Goal: Task Accomplishment & Management: Manage account settings

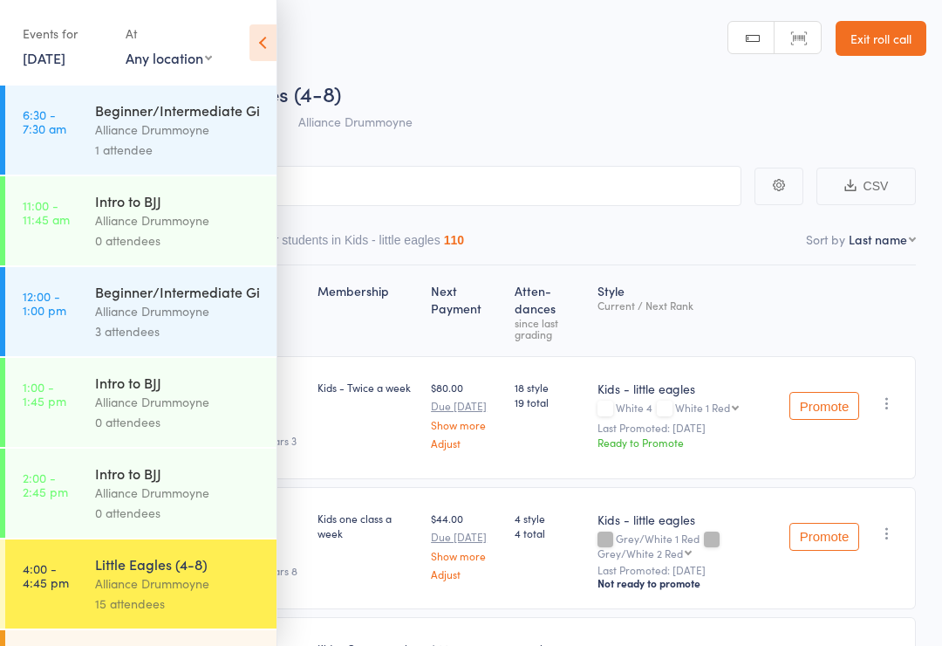
click at [249, 34] on icon at bounding box center [262, 42] width 27 height 37
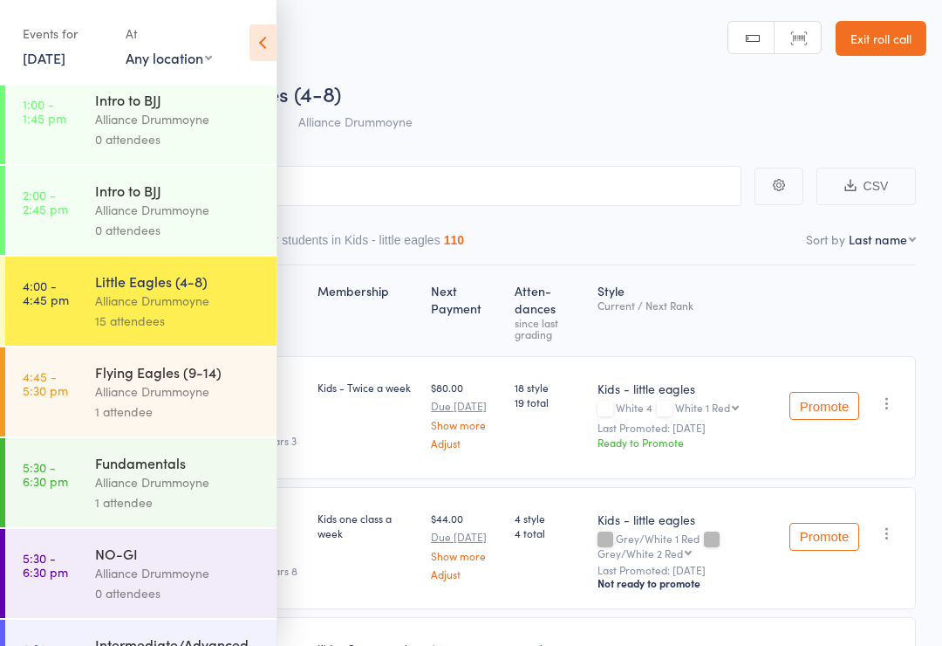
scroll to position [283, 0]
click at [187, 401] on div "Alliance Drummoyne" at bounding box center [178, 391] width 167 height 20
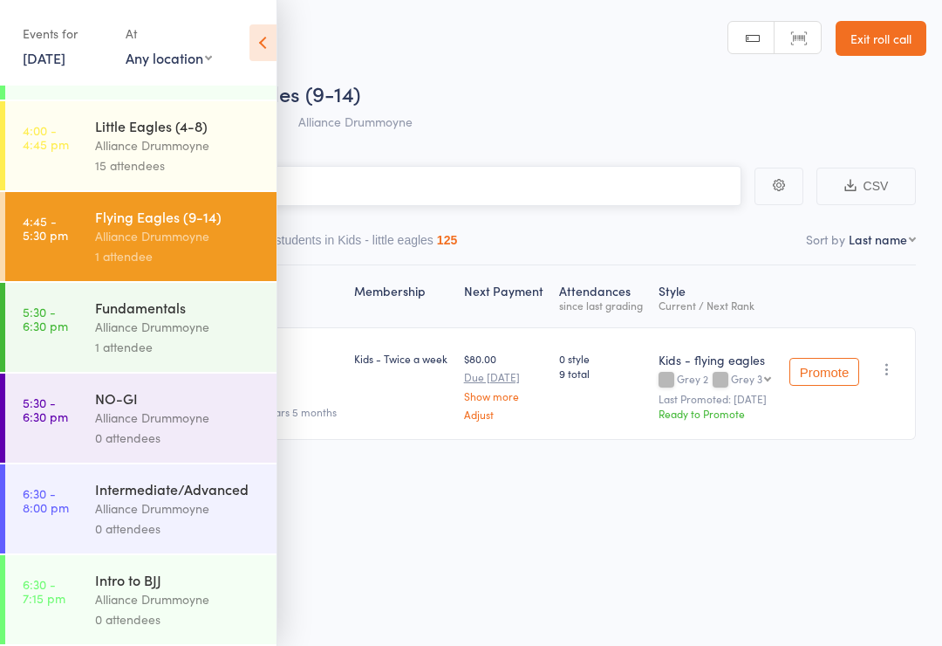
scroll to position [457, 0]
click at [258, 44] on icon at bounding box center [262, 42] width 27 height 37
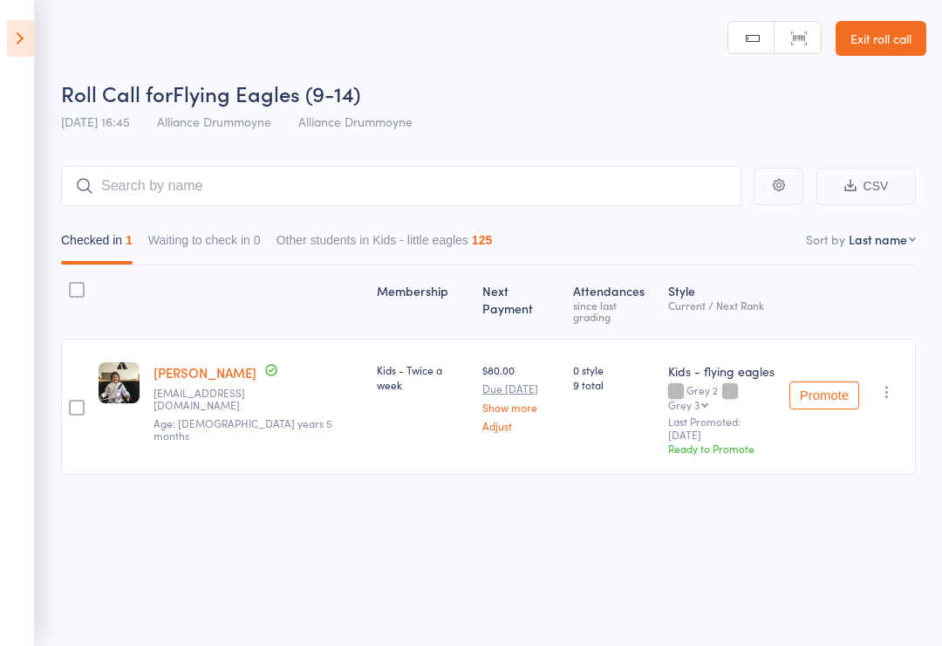
click at [31, 44] on icon at bounding box center [20, 38] width 27 height 37
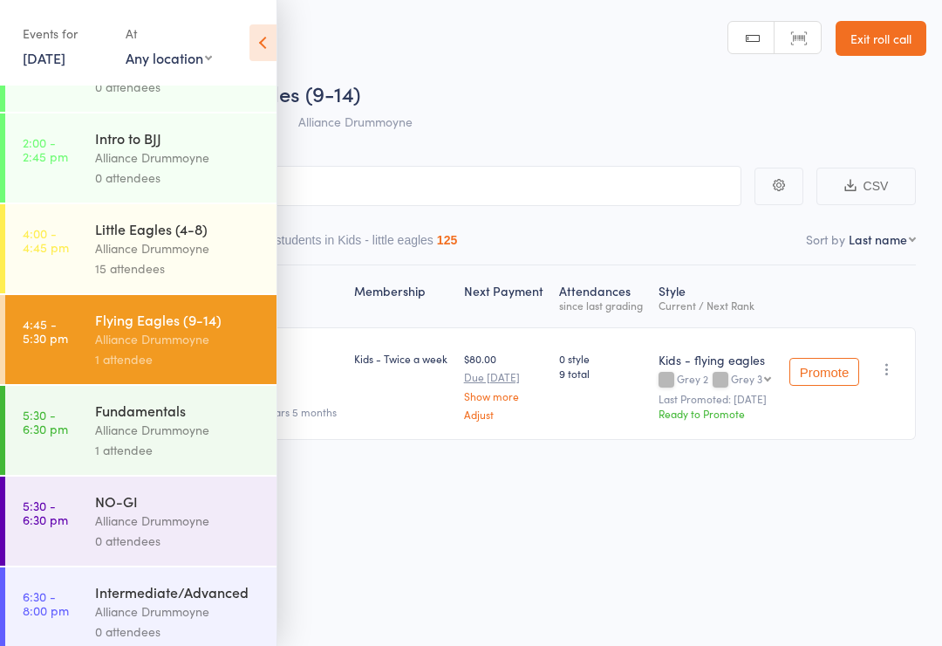
scroll to position [330, 0]
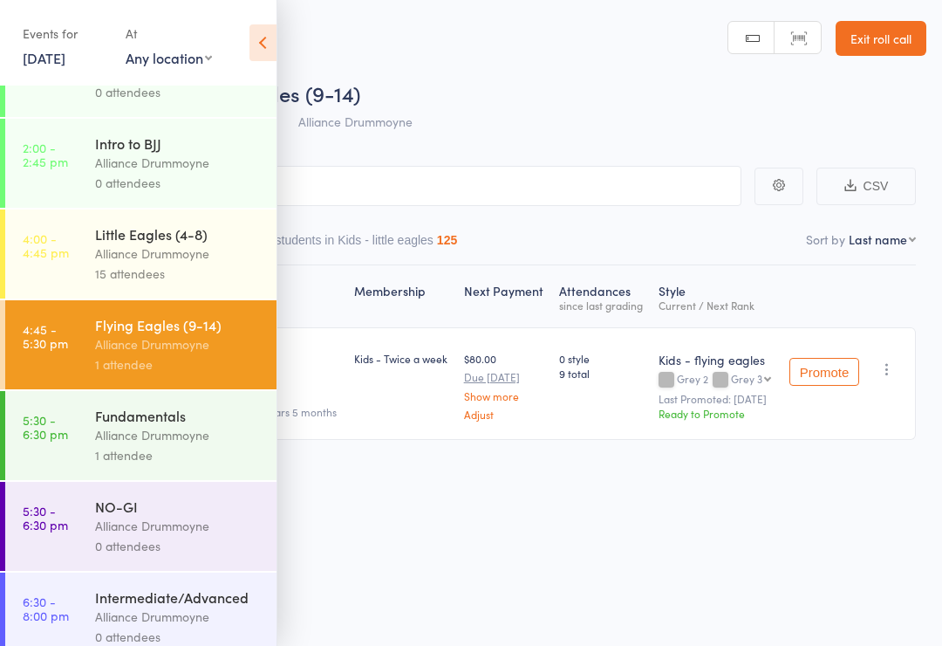
click at [174, 243] on div "Little Eagles (4-8)" at bounding box center [178, 233] width 167 height 19
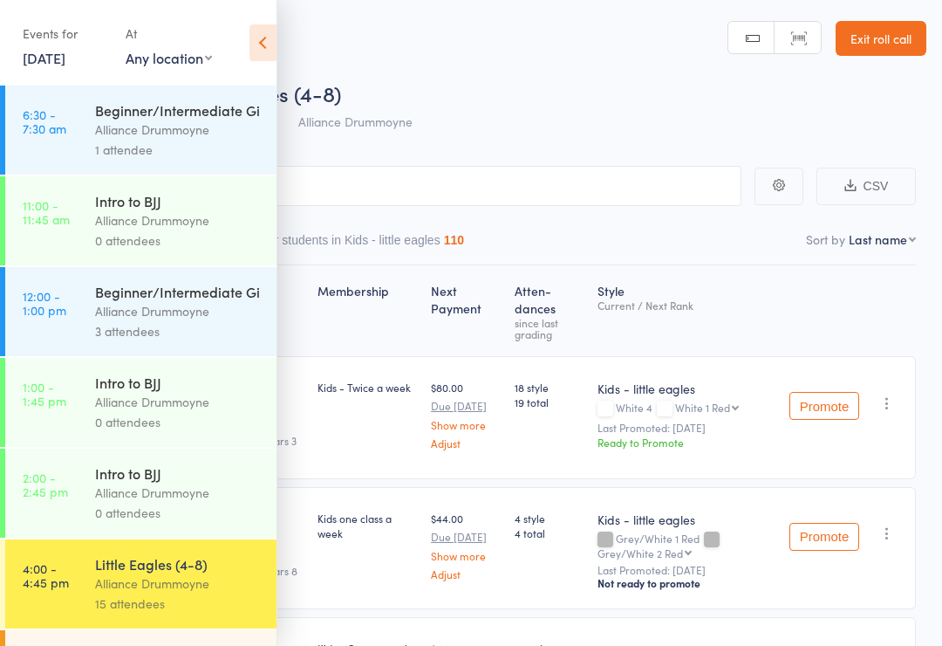
click at [261, 45] on icon at bounding box center [262, 42] width 27 height 37
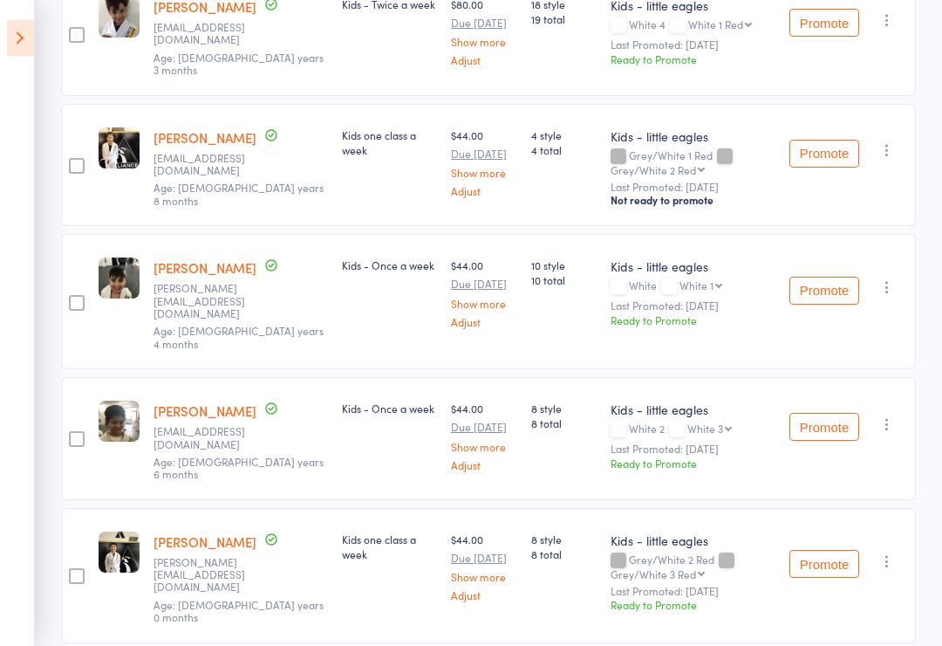
scroll to position [383, 0]
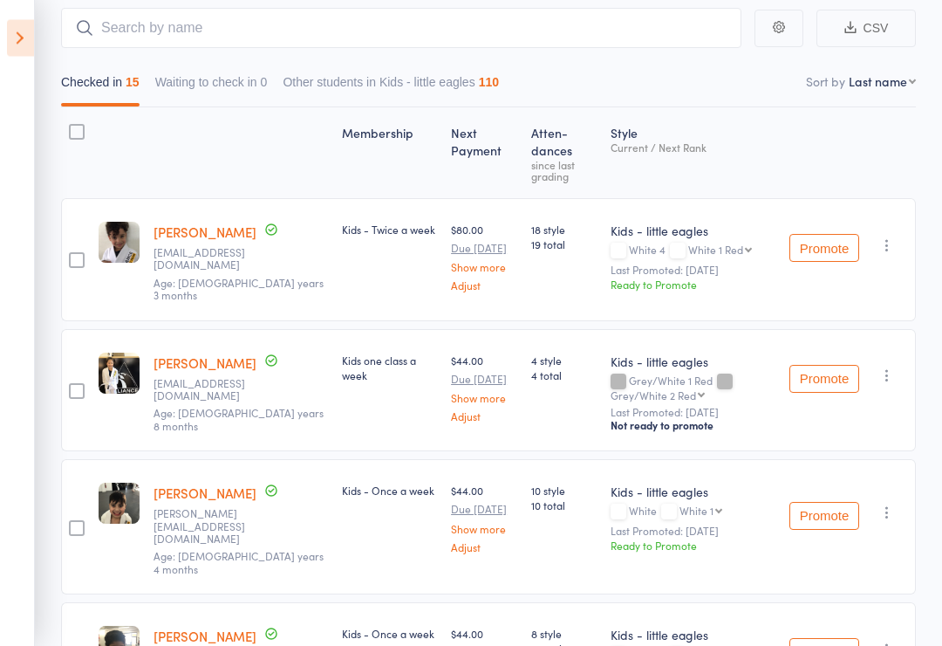
click at [887, 87] on select "First name Last name Birthday today? Behind on payments? Check in time Next pay…" at bounding box center [882, 81] width 67 height 17
select select "9"
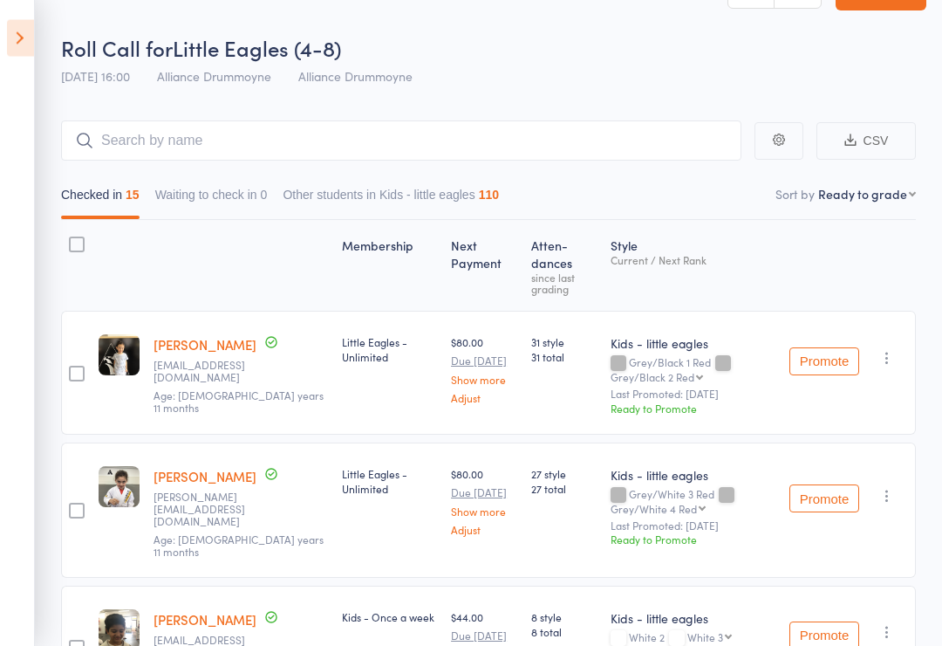
scroll to position [0, 0]
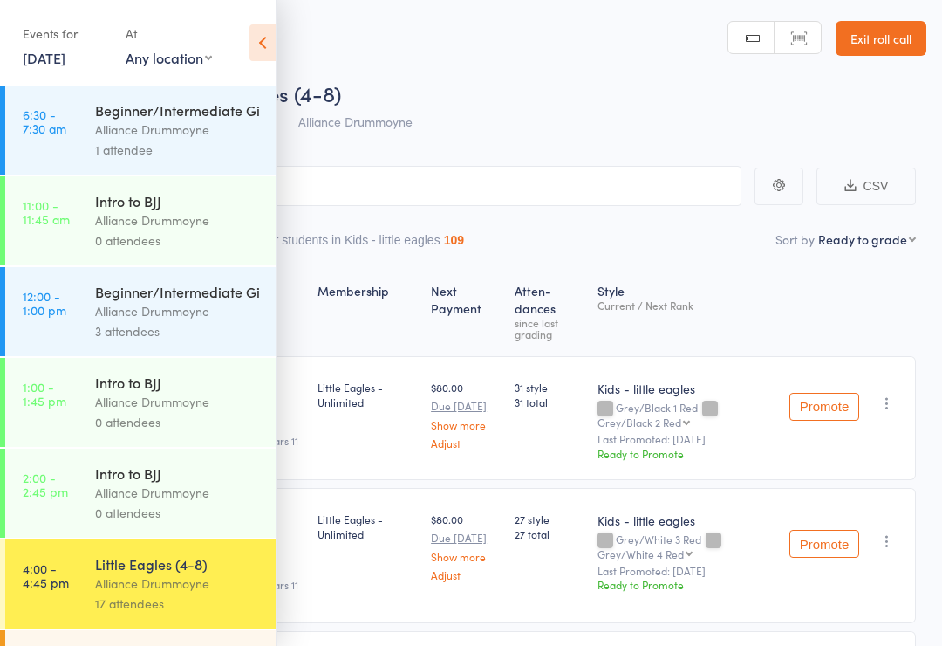
click at [263, 32] on icon at bounding box center [262, 42] width 27 height 37
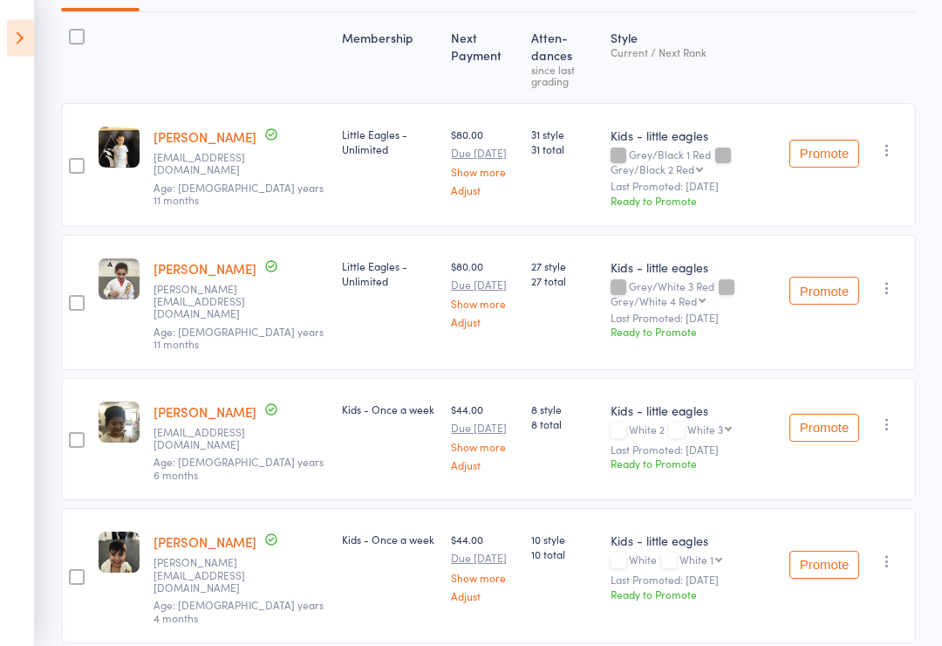
scroll to position [254, 0]
click at [820, 413] on button "Promote" at bounding box center [824, 427] width 70 height 28
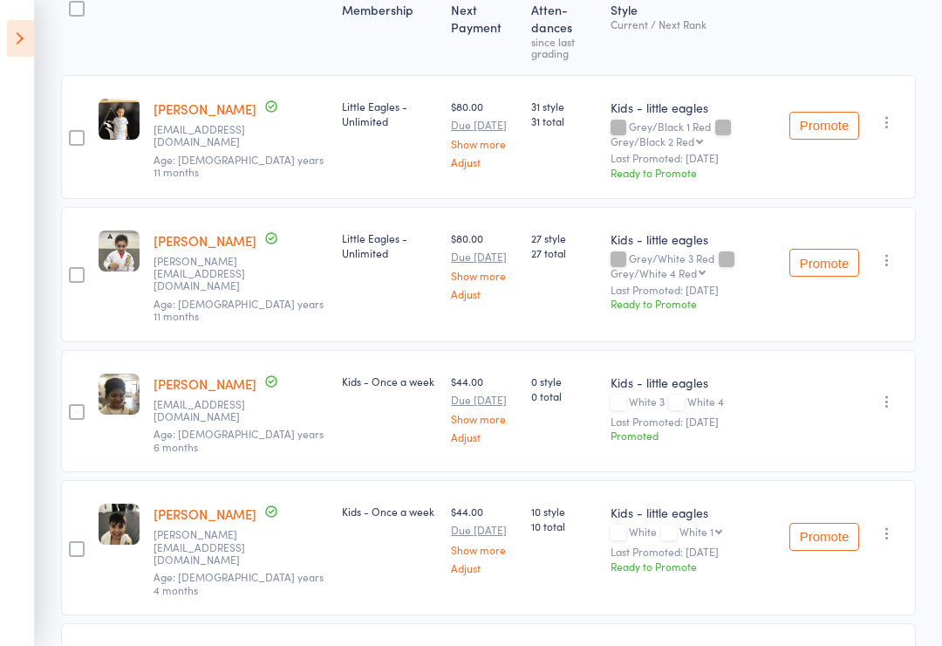
scroll to position [0, 0]
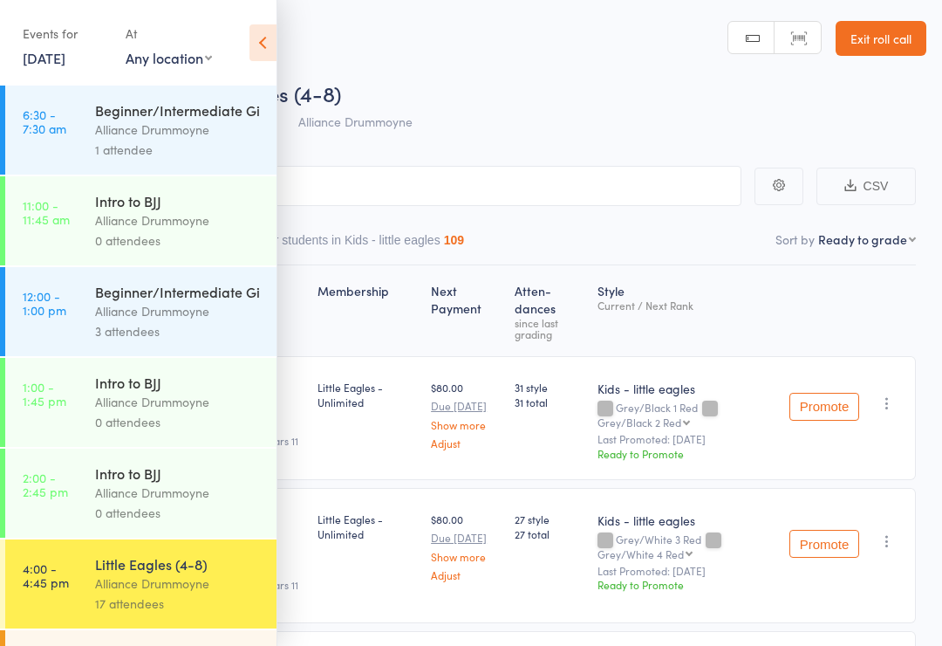
click at [266, 47] on icon at bounding box center [262, 42] width 27 height 37
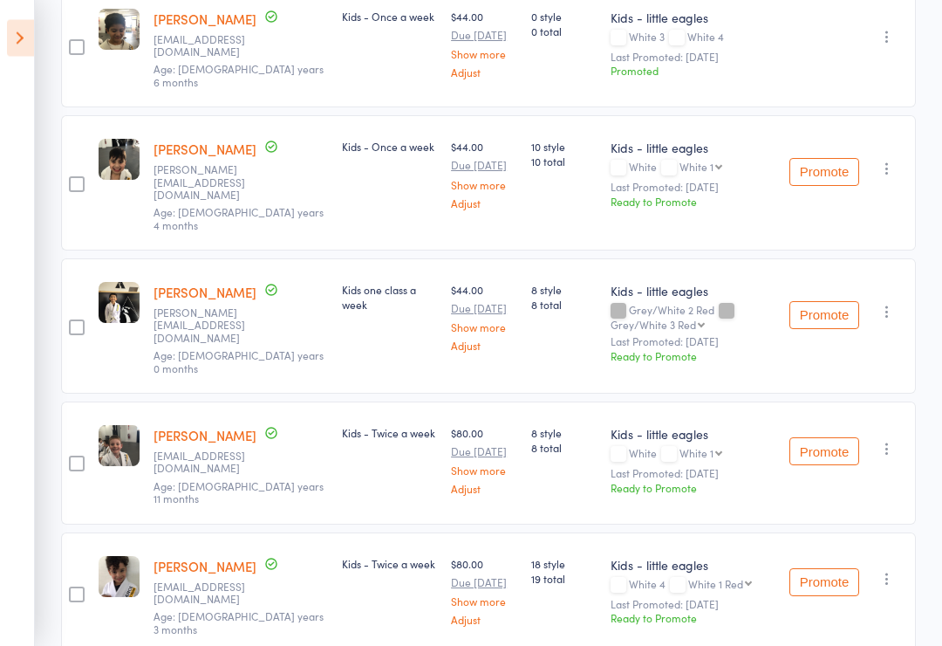
scroll to position [646, 0]
click at [820, 301] on button "Promote" at bounding box center [824, 315] width 70 height 28
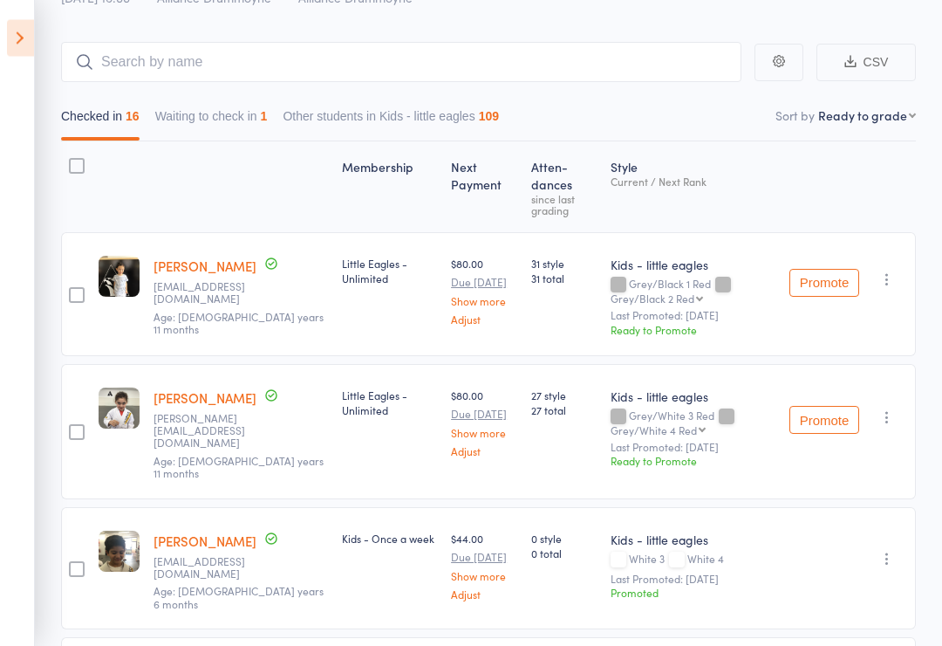
scroll to position [0, 0]
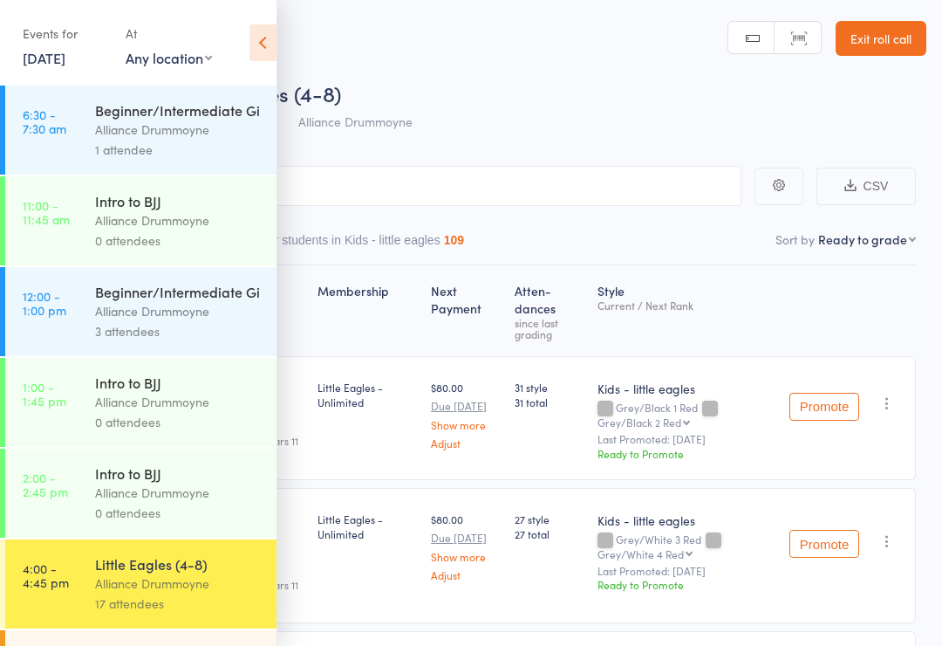
click at [263, 36] on icon at bounding box center [262, 42] width 27 height 37
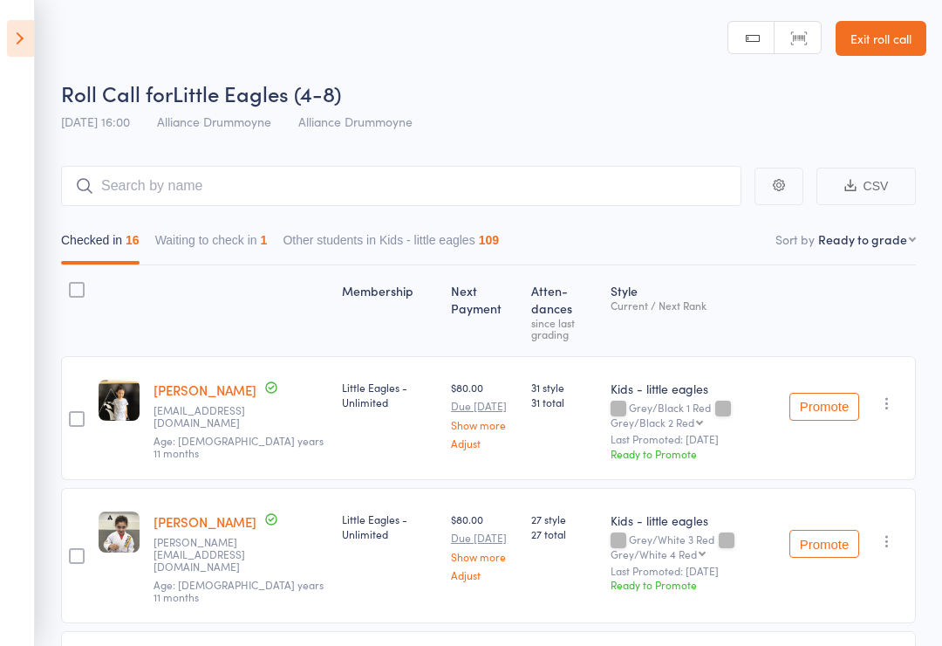
click at [11, 31] on icon at bounding box center [20, 38] width 27 height 37
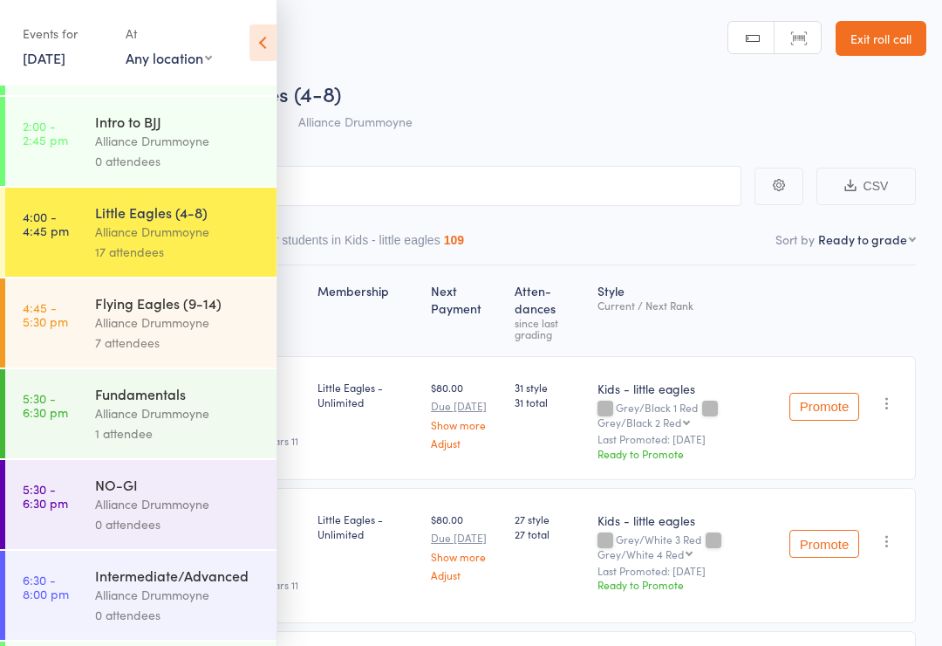
scroll to position [353, 0]
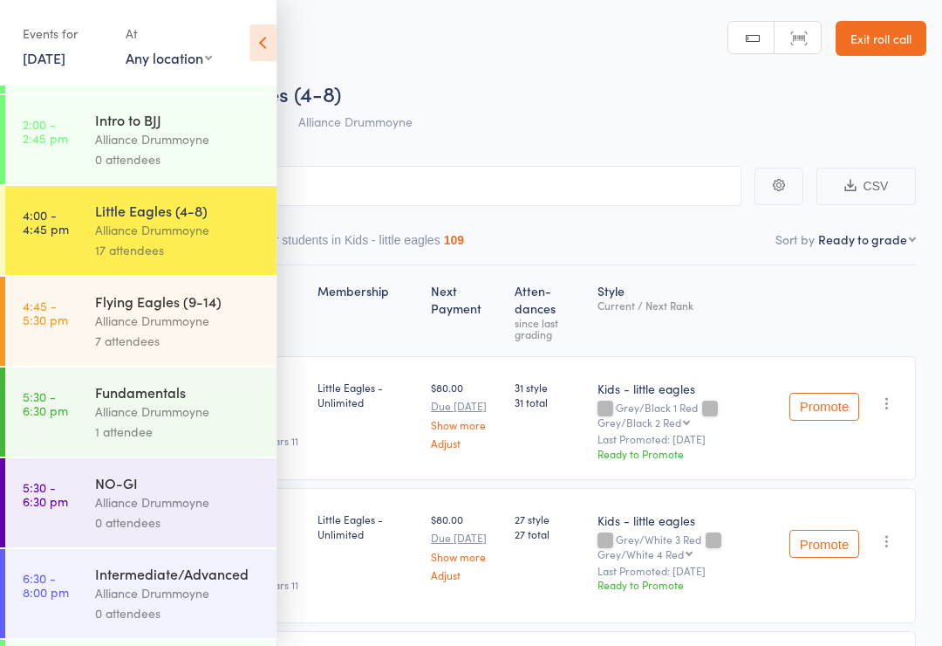
click at [176, 331] on div "Alliance Drummoyne" at bounding box center [178, 321] width 167 height 20
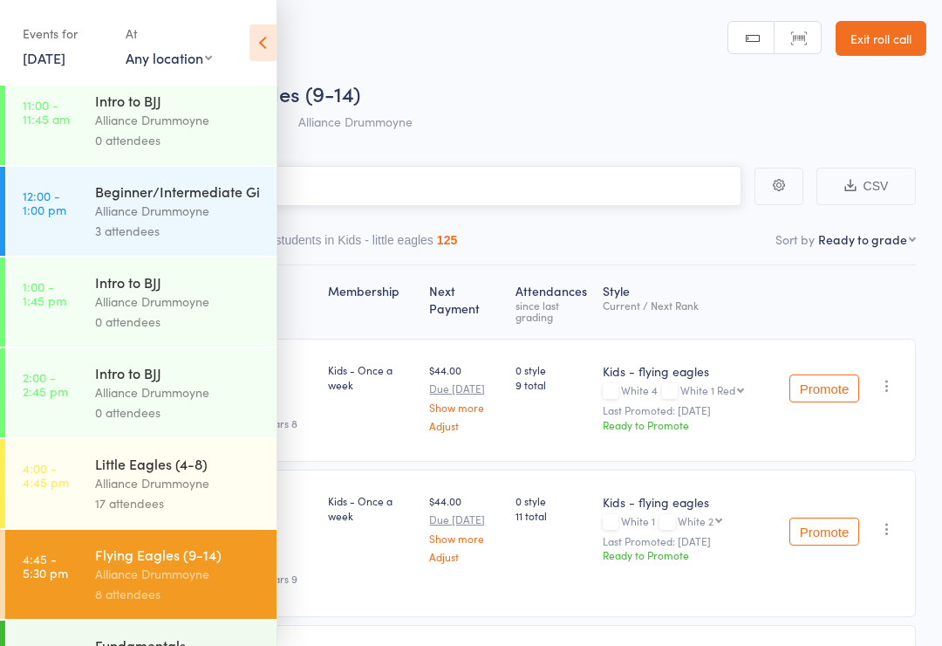
scroll to position [99, 0]
click at [192, 488] on div "Alliance Drummoyne" at bounding box center [178, 484] width 167 height 20
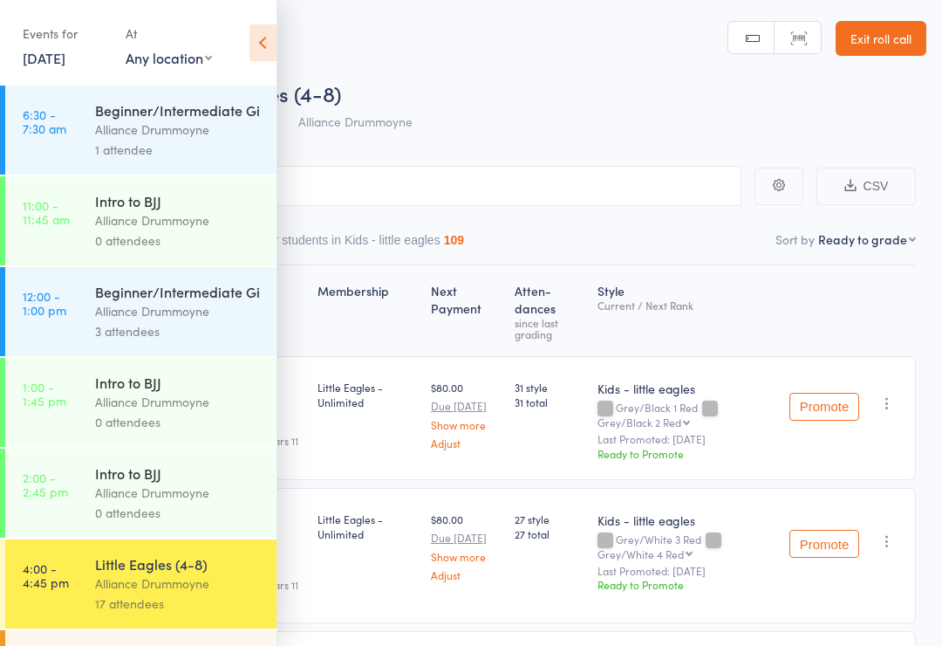
click at [270, 38] on icon at bounding box center [262, 42] width 27 height 37
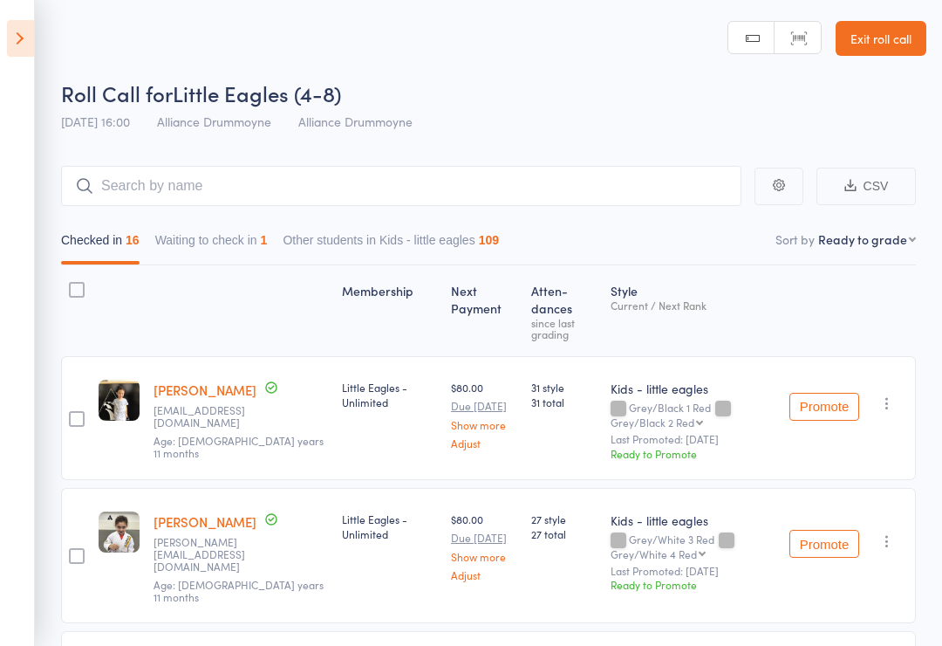
click at [268, 240] on button "Waiting to check in 1" at bounding box center [211, 244] width 113 height 40
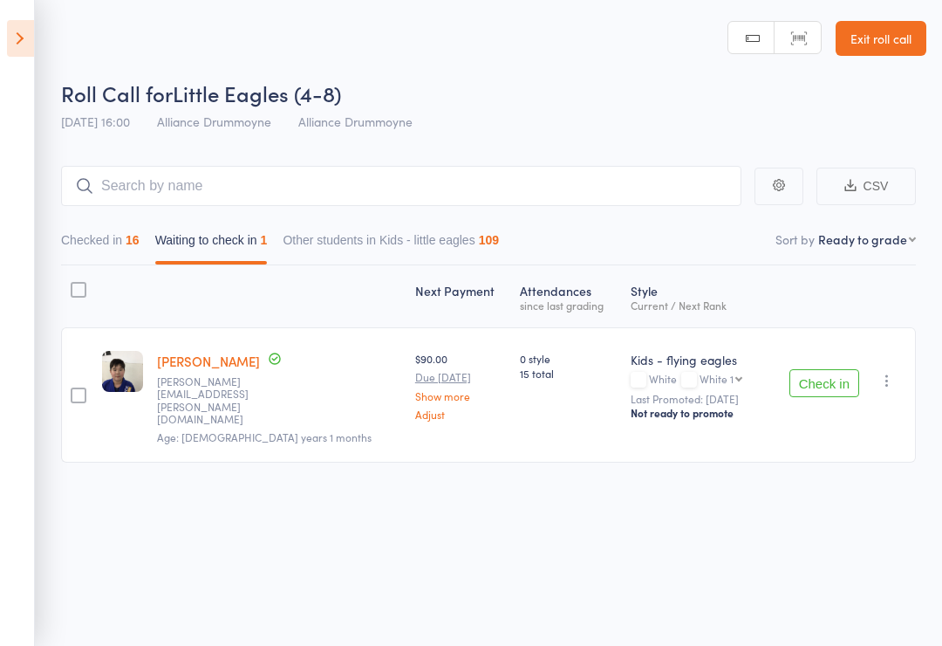
click at [885, 372] on icon "button" at bounding box center [886, 380] width 17 height 17
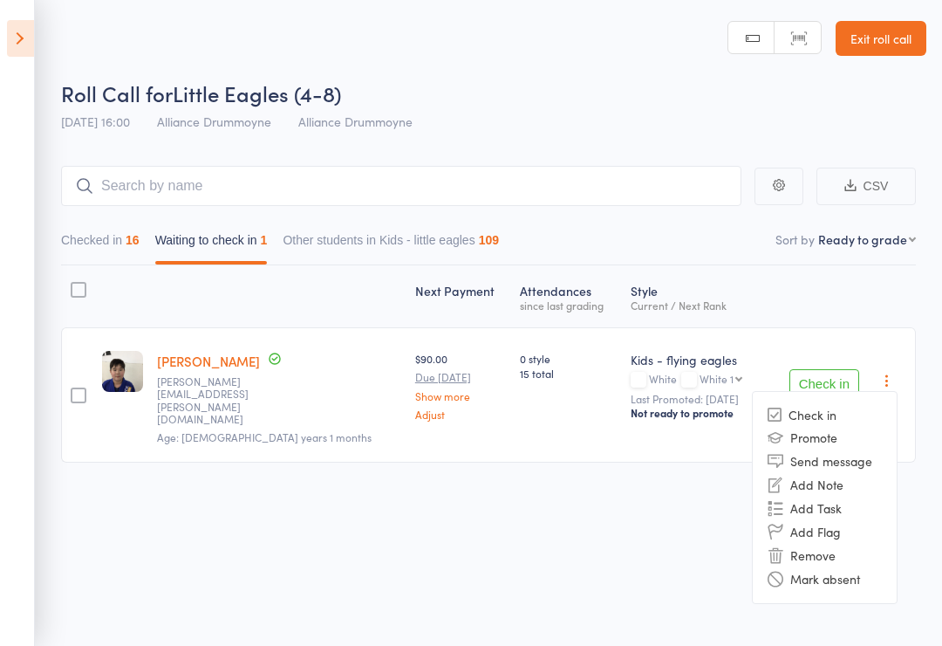
click at [835, 547] on li "Remove" at bounding box center [825, 555] width 144 height 24
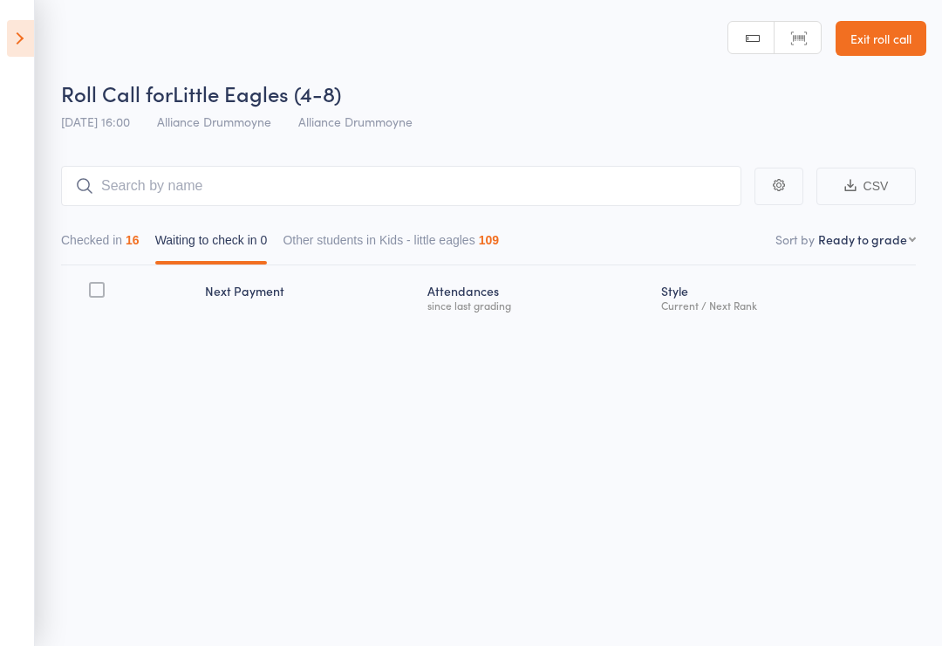
click at [14, 27] on icon at bounding box center [20, 38] width 27 height 37
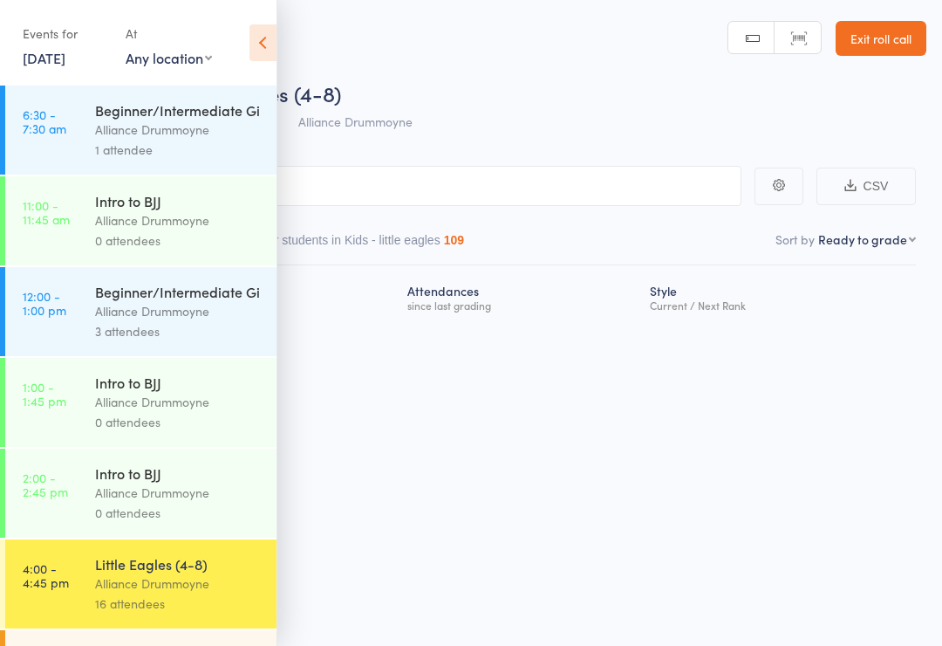
click at [263, 30] on icon at bounding box center [262, 42] width 27 height 37
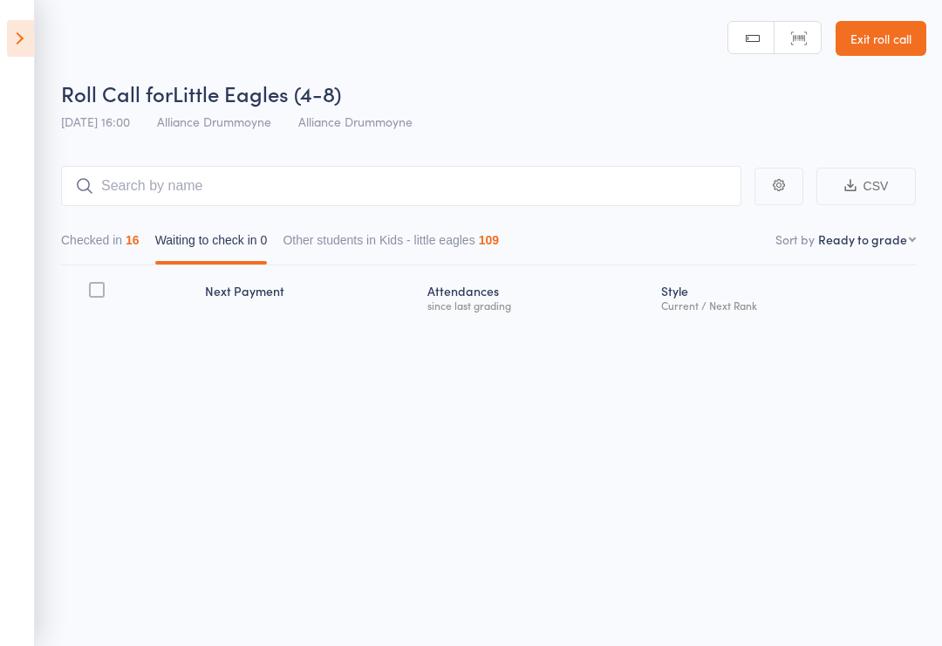
click at [108, 255] on button "Checked in 16" at bounding box center [100, 244] width 79 height 40
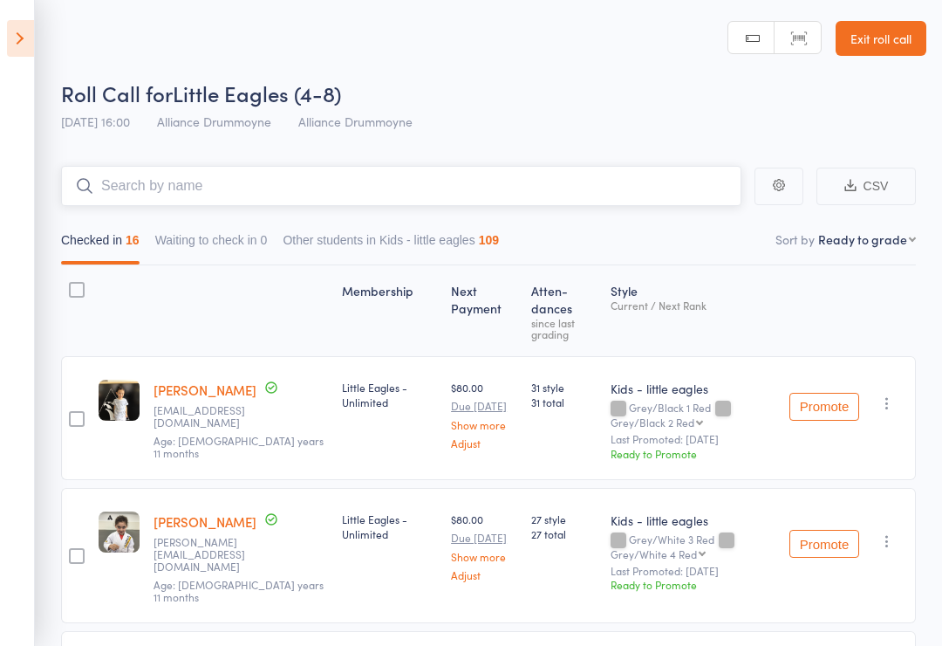
click at [379, 186] on input "search" at bounding box center [401, 186] width 680 height 40
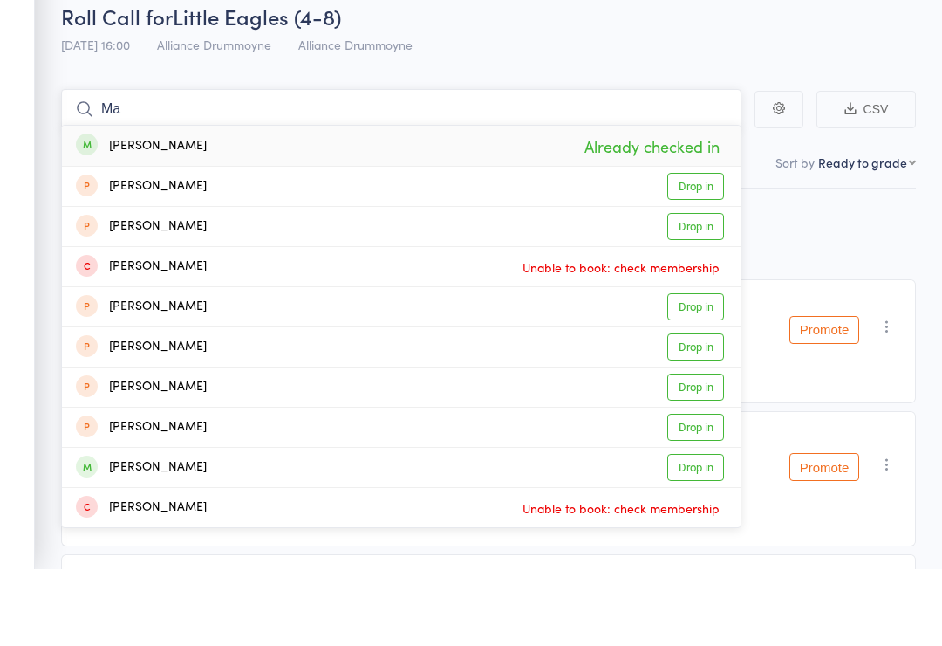
type input "M"
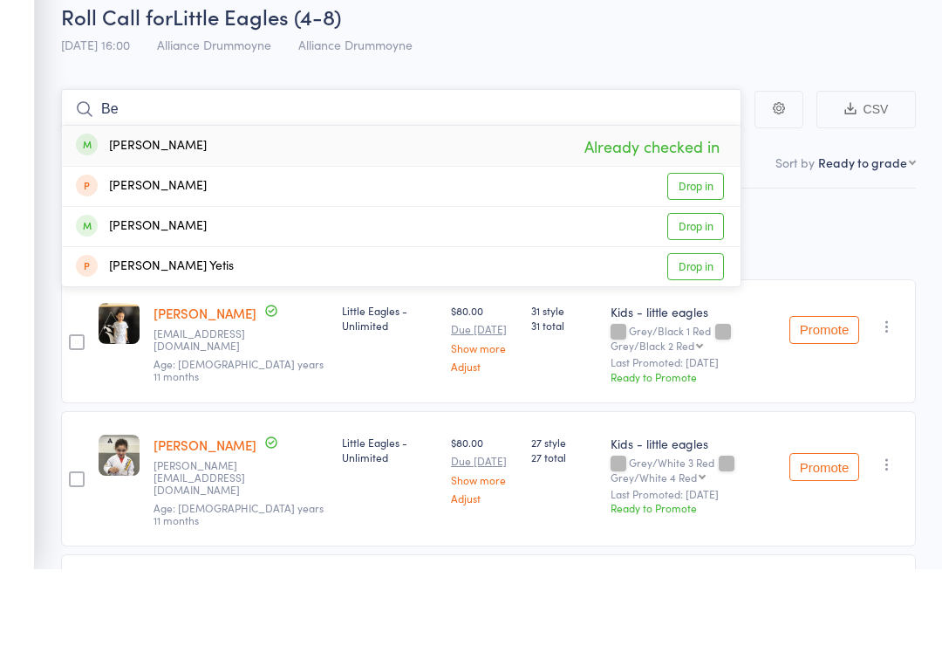
type input "B"
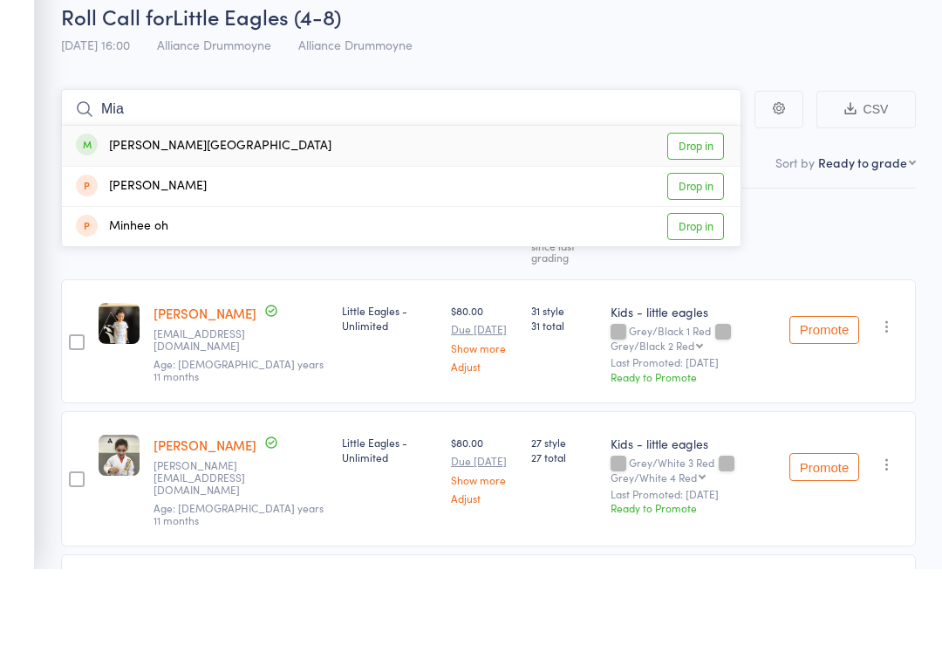
type input "Mia"
click at [703, 209] on link "Drop in" at bounding box center [695, 222] width 57 height 27
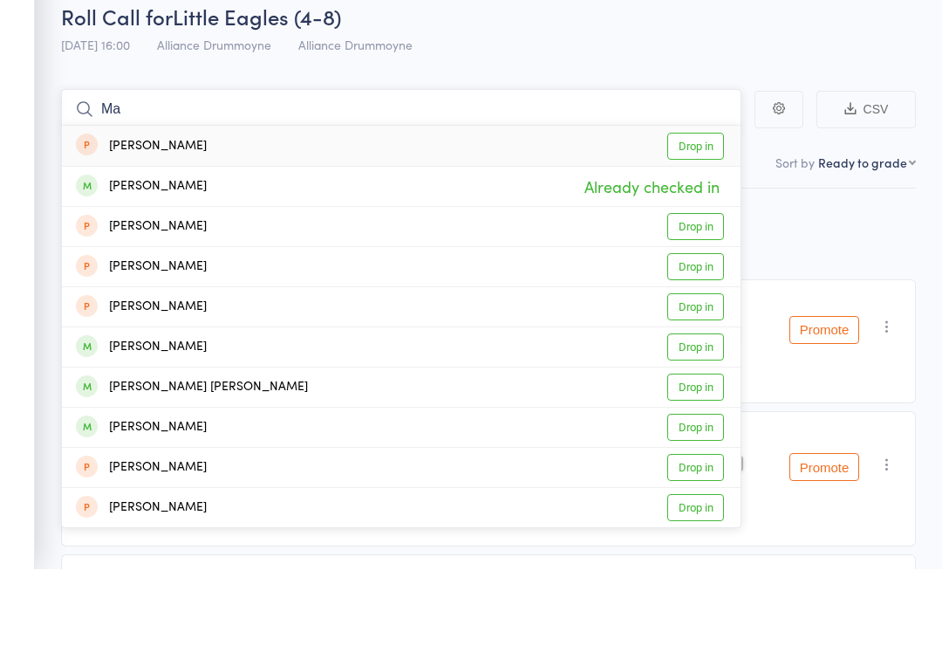
type input "M"
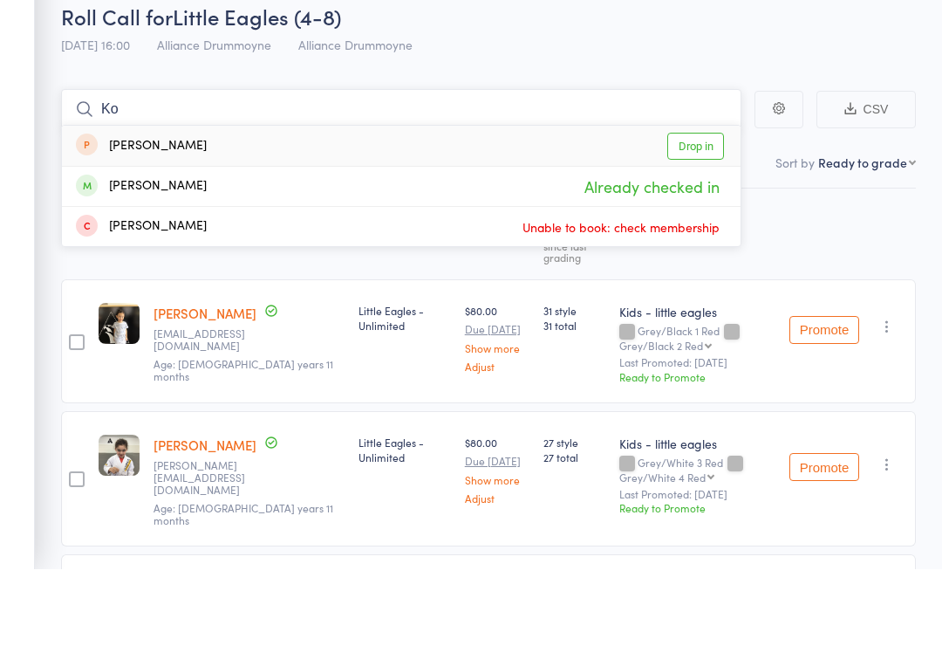
type input "K"
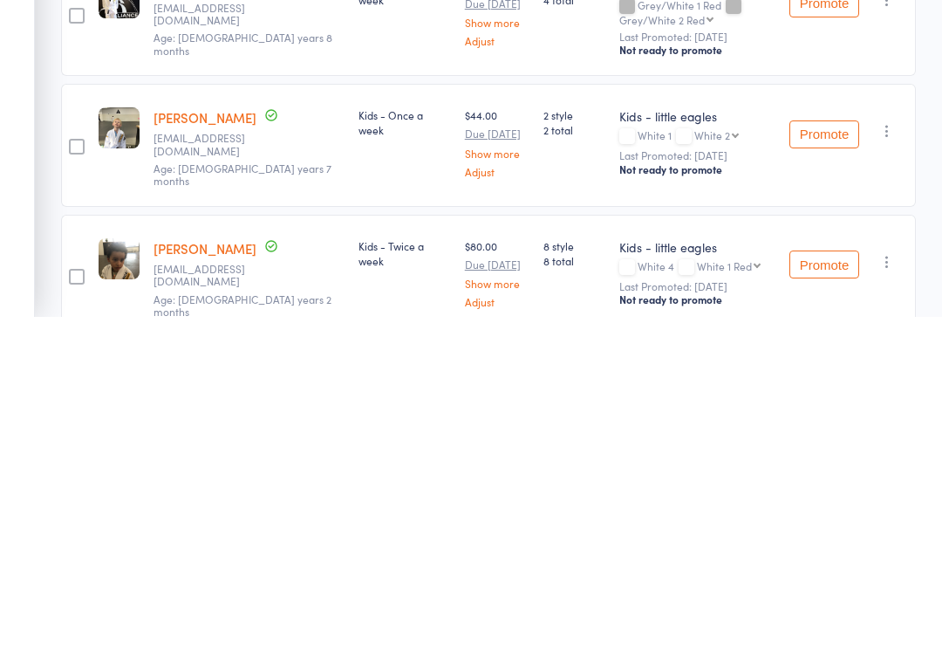
scroll to position [29, 0]
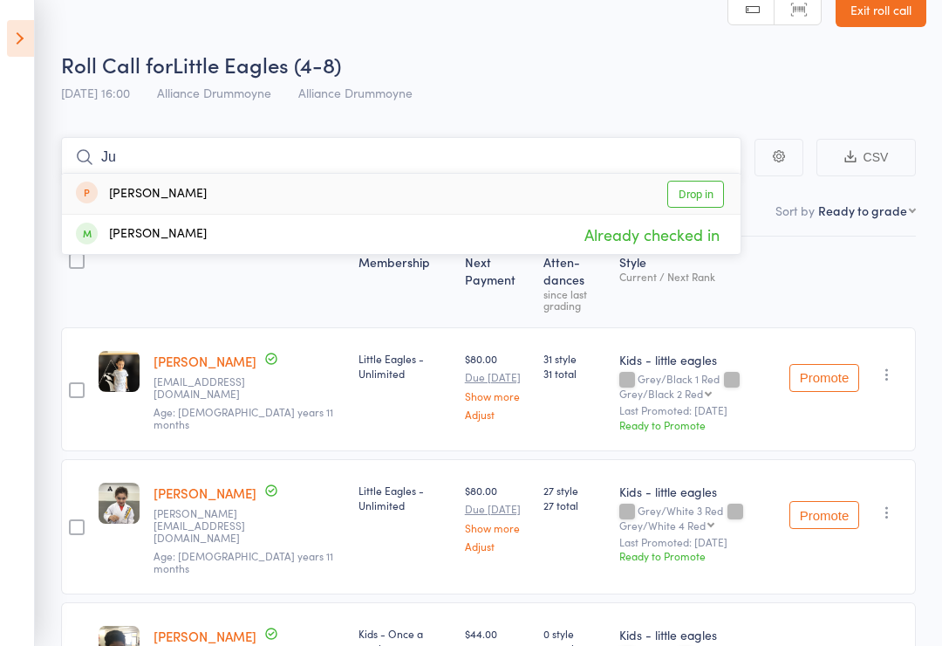
type input "J"
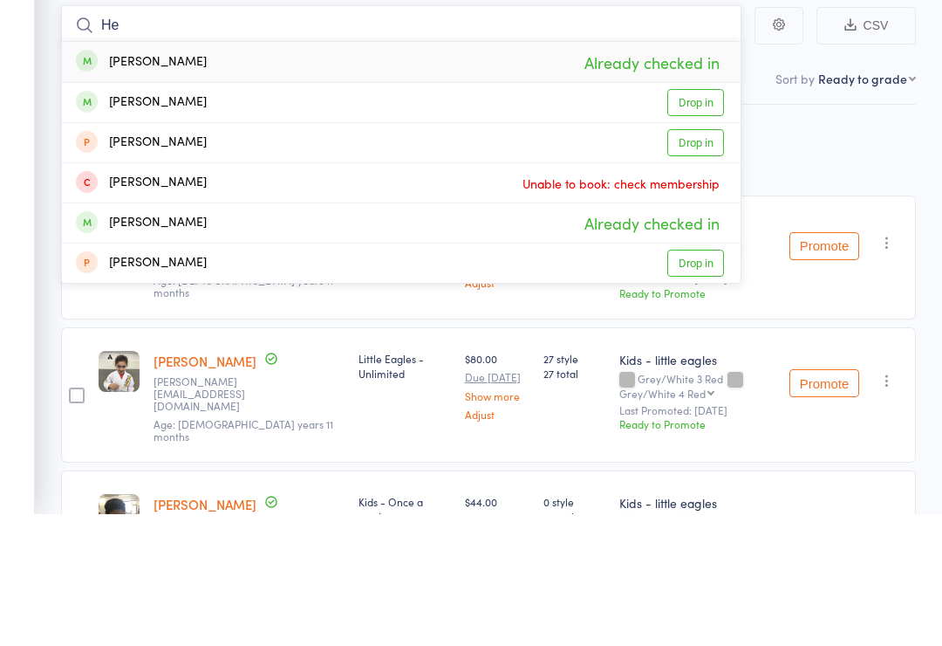
type input "H"
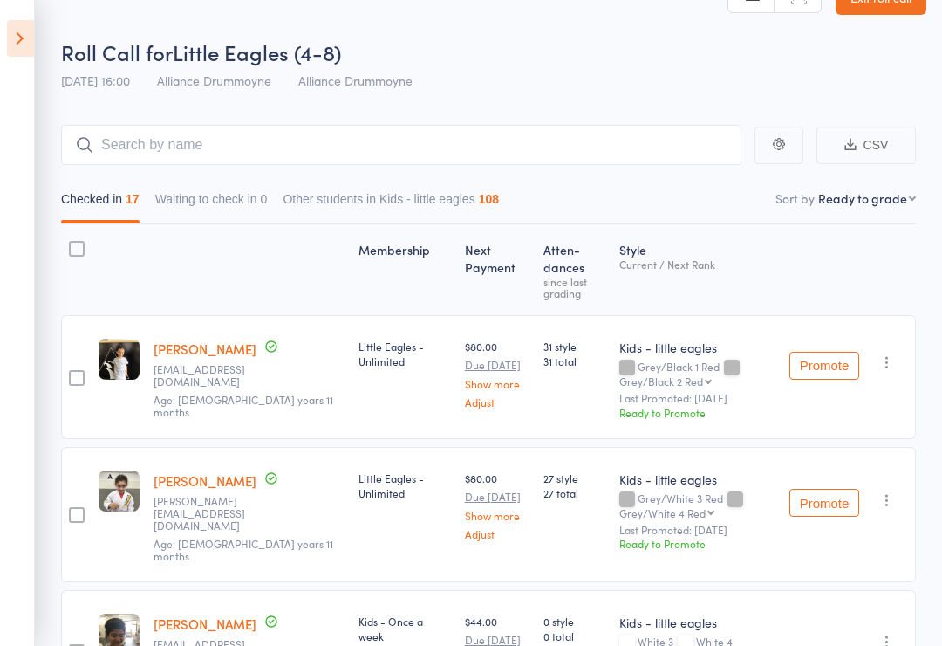
scroll to position [0, 0]
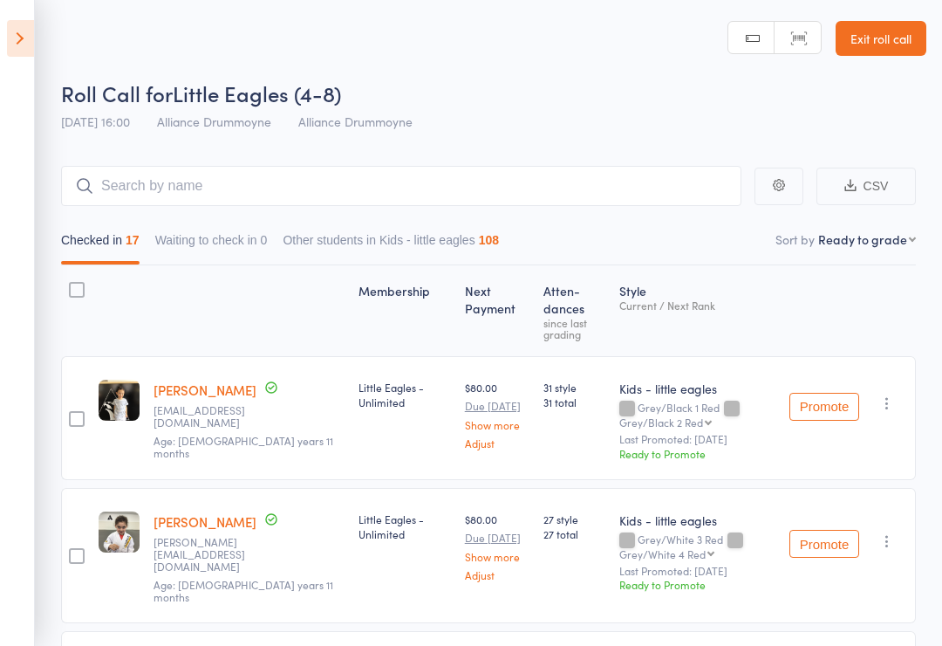
click at [44, 34] on header "Roll Call for Little Eagles (4-8) 11 Sep 16:00 Alliance Drummoyne Alliance Drum…" at bounding box center [471, 70] width 942 height 140
click at [31, 24] on icon at bounding box center [20, 38] width 27 height 37
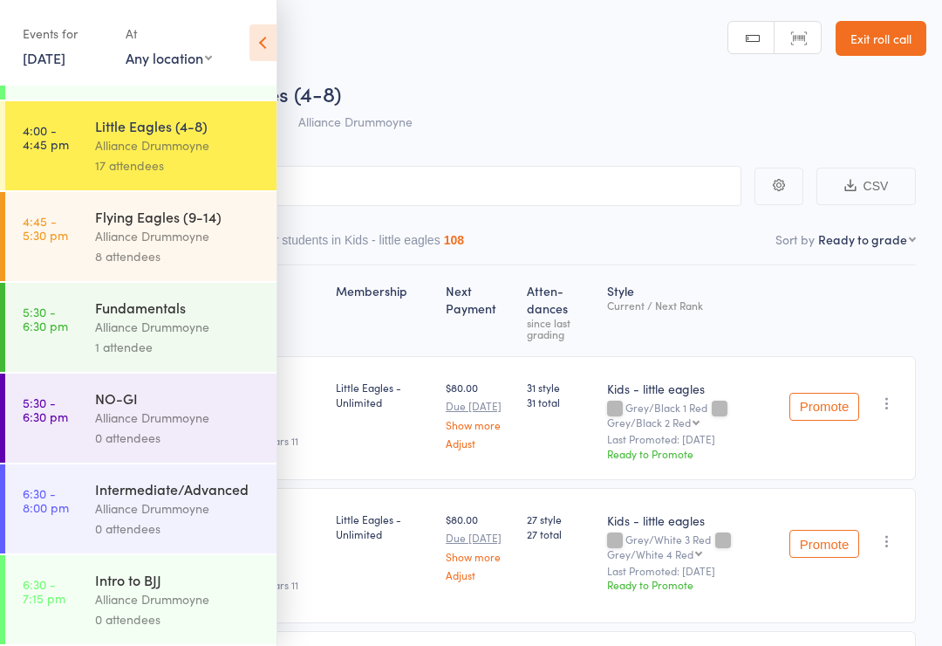
scroll to position [421, 0]
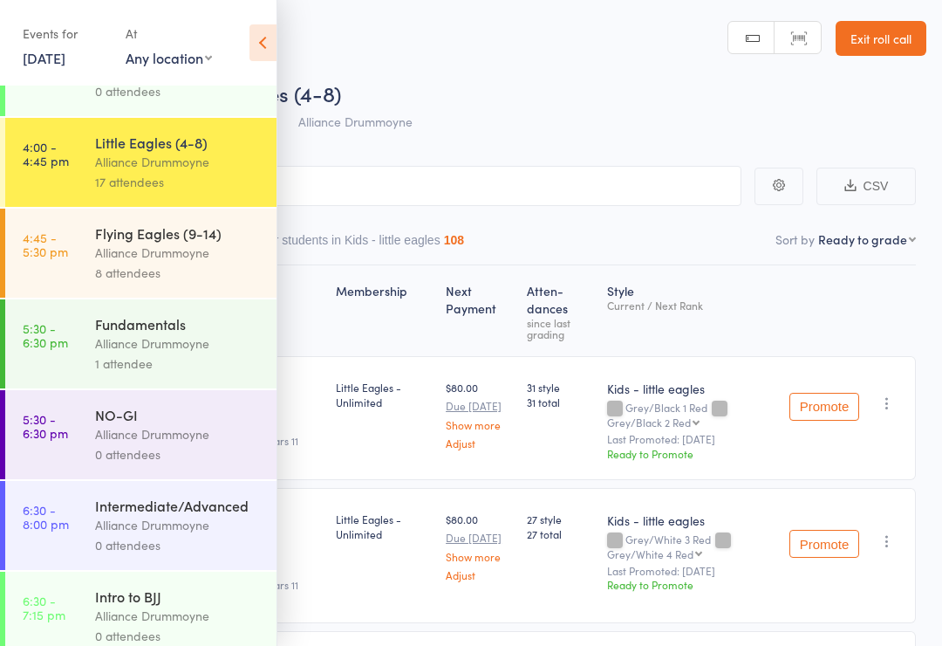
click at [85, 262] on link "4:45 - 5:30 pm Flying Eagles (9-14) Alliance Drummoyne 8 attendees" at bounding box center [140, 252] width 271 height 89
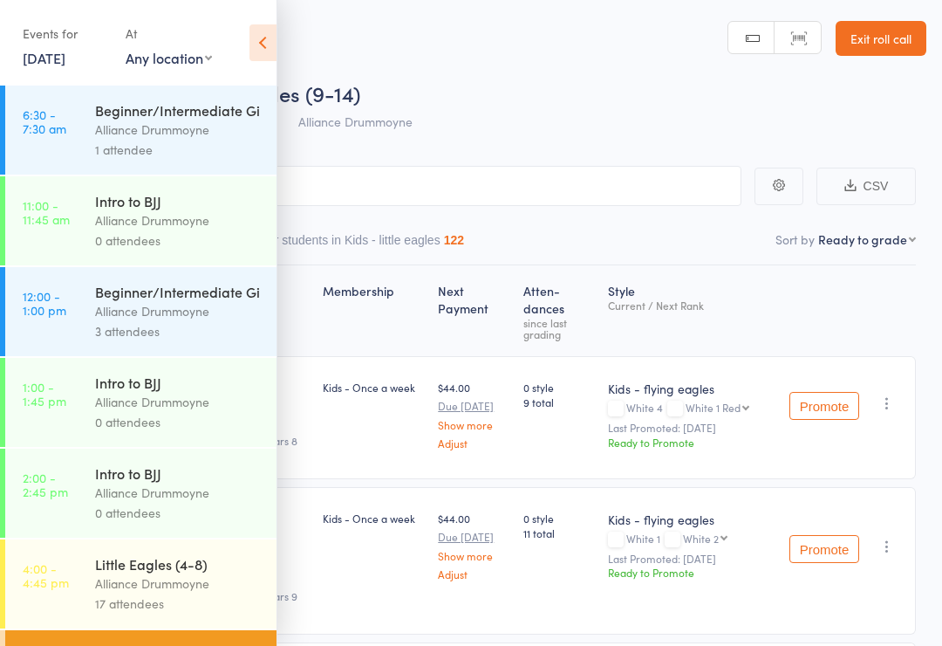
click at [262, 34] on icon at bounding box center [262, 42] width 27 height 37
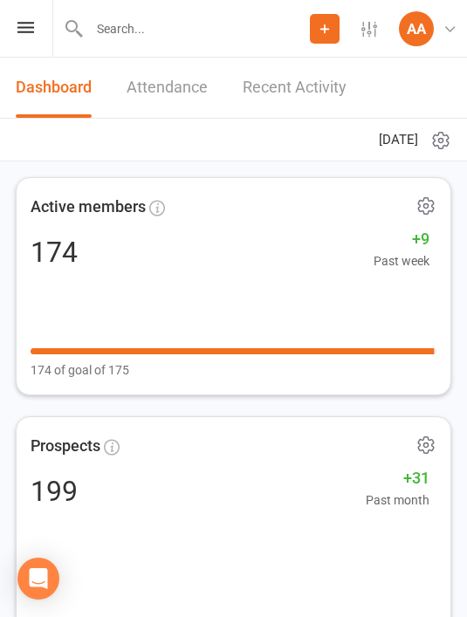
click at [37, 42] on div "Prospect Member Non-attending contact Class / event Appointment Grading event T…" at bounding box center [233, 29] width 467 height 58
click at [31, 31] on icon at bounding box center [25, 27] width 17 height 11
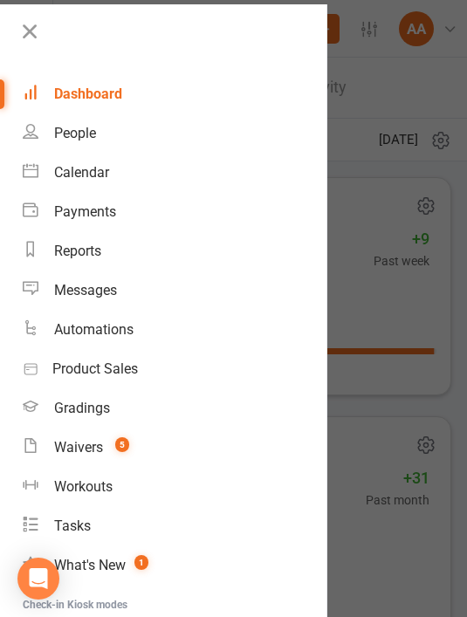
click at [26, 25] on icon at bounding box center [29, 31] width 24 height 24
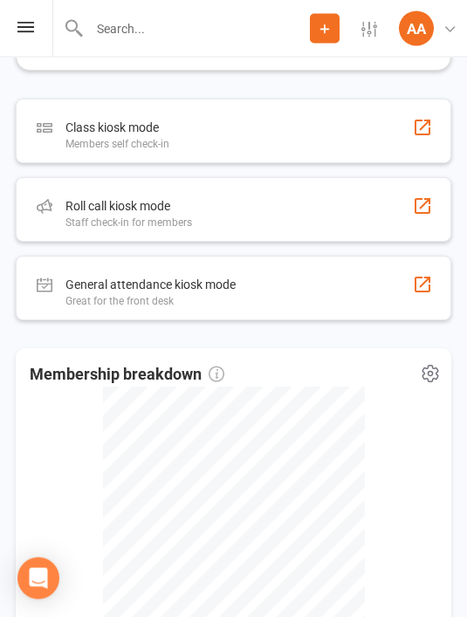
scroll to position [803, 0]
click at [315, 216] on div "Roll call kiosk mode Staff check-in for members" at bounding box center [233, 209] width 435 height 65
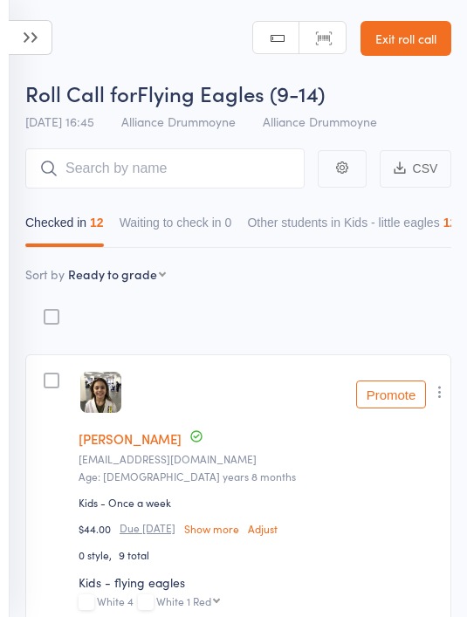
click at [43, 38] on icon at bounding box center [31, 37] width 44 height 35
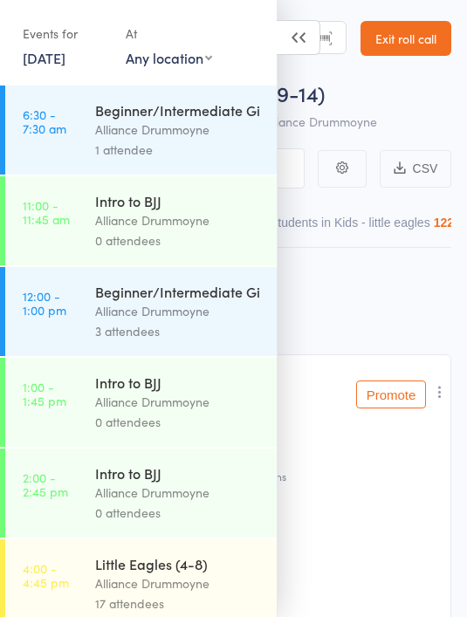
click at [410, 30] on link "Exit roll call" at bounding box center [405, 38] width 91 height 35
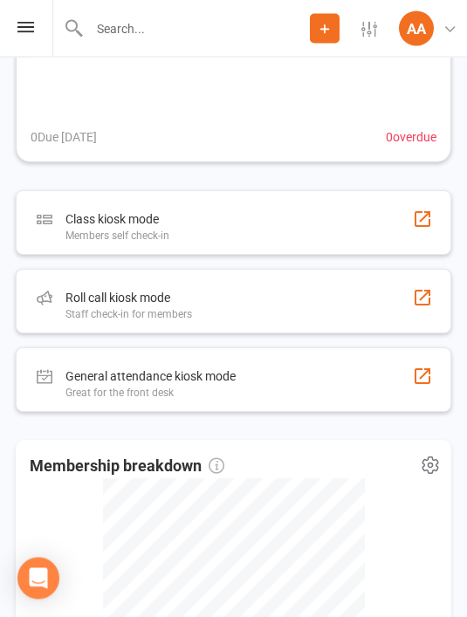
scroll to position [714, 0]
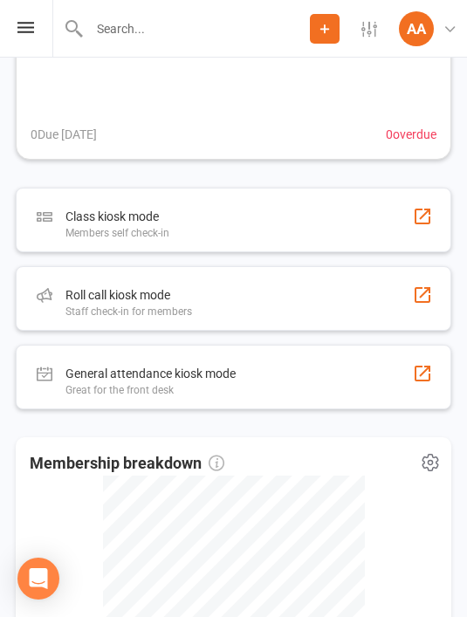
click at [338, 300] on div "Roll call kiosk mode Staff check-in for members" at bounding box center [233, 298] width 435 height 65
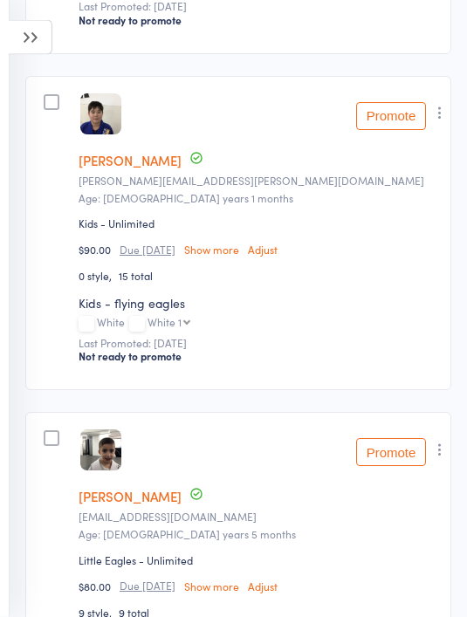
scroll to position [2640, 0]
